Goal: Task Accomplishment & Management: Use online tool/utility

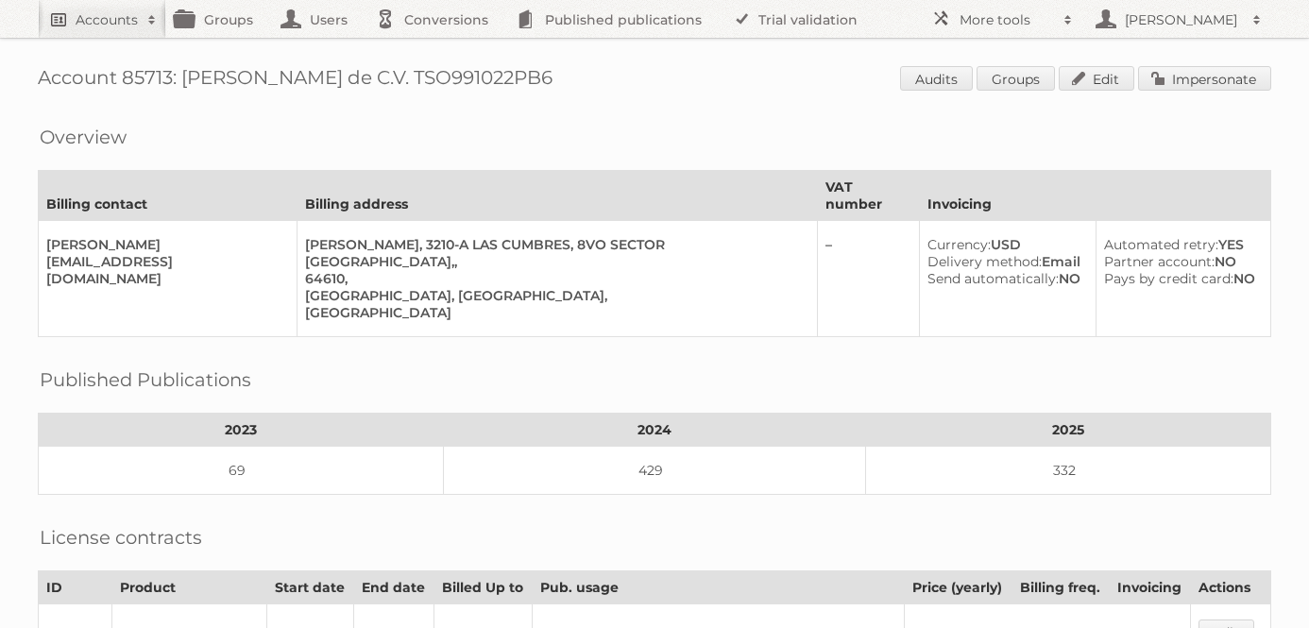
click at [87, 25] on h2 "Accounts" at bounding box center [107, 19] width 62 height 19
type input"] "success brands"
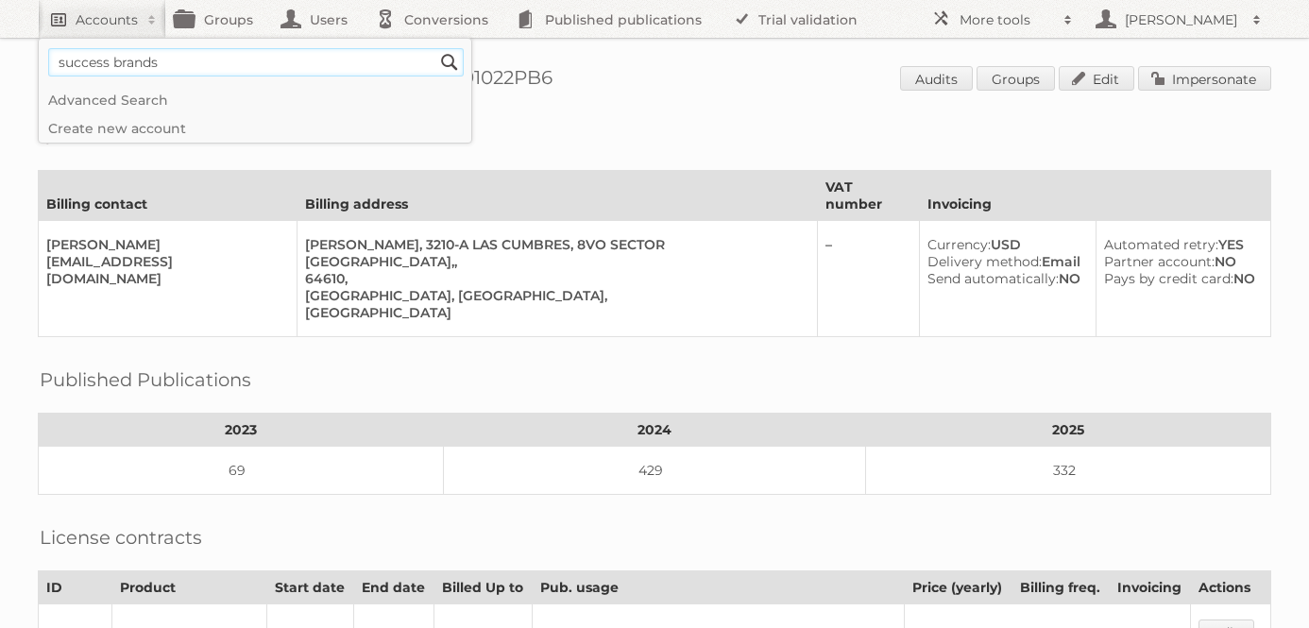
click at [435, 48] on input "Search" at bounding box center [449, 62] width 28 height 28
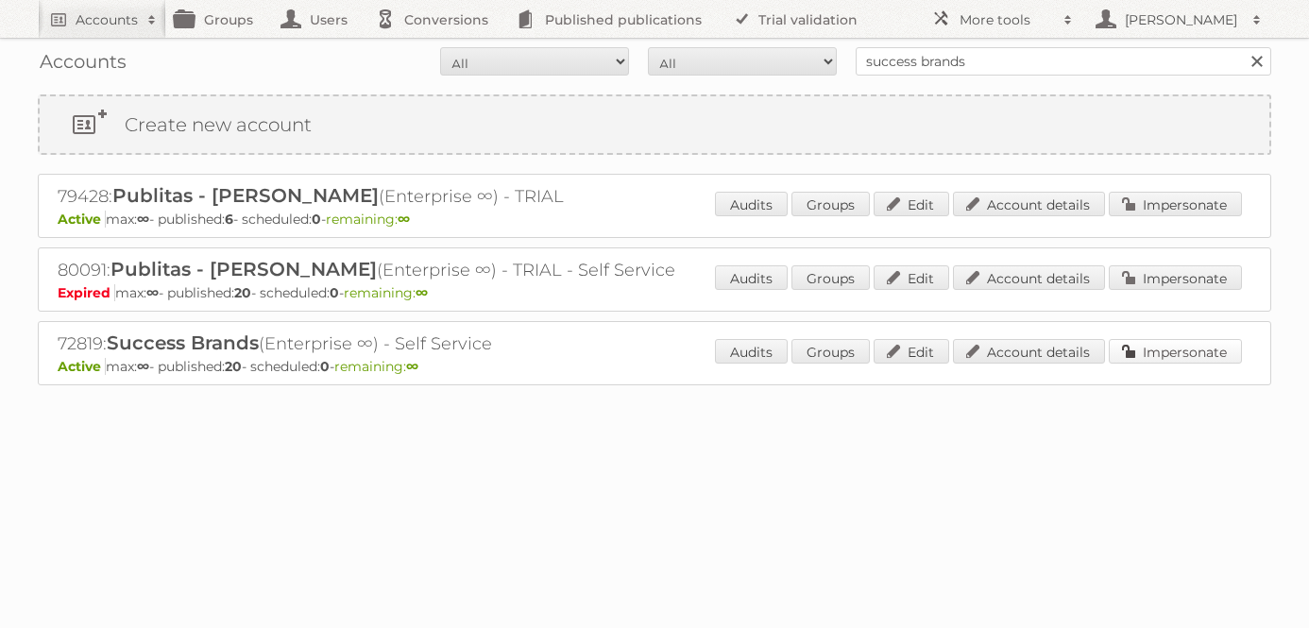
click at [1182, 348] on link "Impersonate" at bounding box center [1175, 351] width 133 height 25
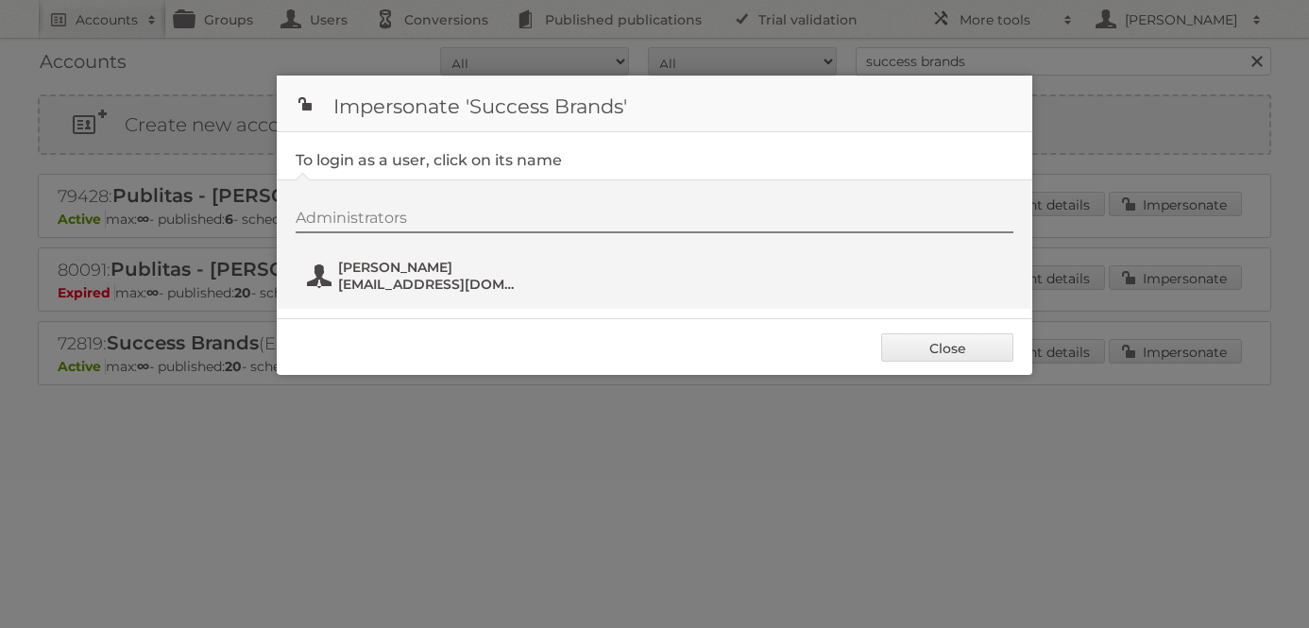
click at [395, 271] on span "Sam Schieffer" at bounding box center [429, 267] width 183 height 17
